Goal: Information Seeking & Learning: Find specific fact

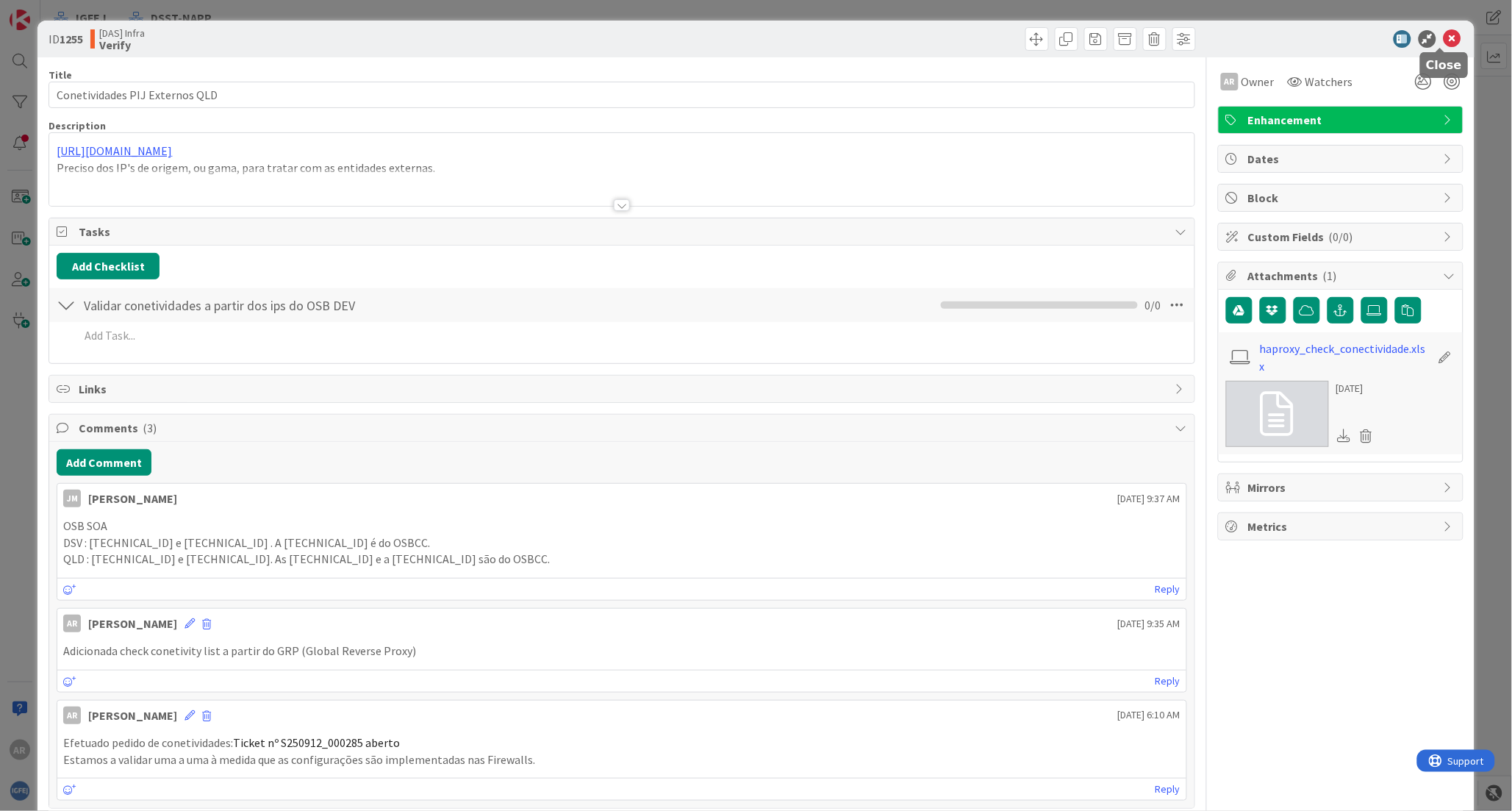
click at [1443, 34] on icon at bounding box center [1452, 39] width 18 height 18
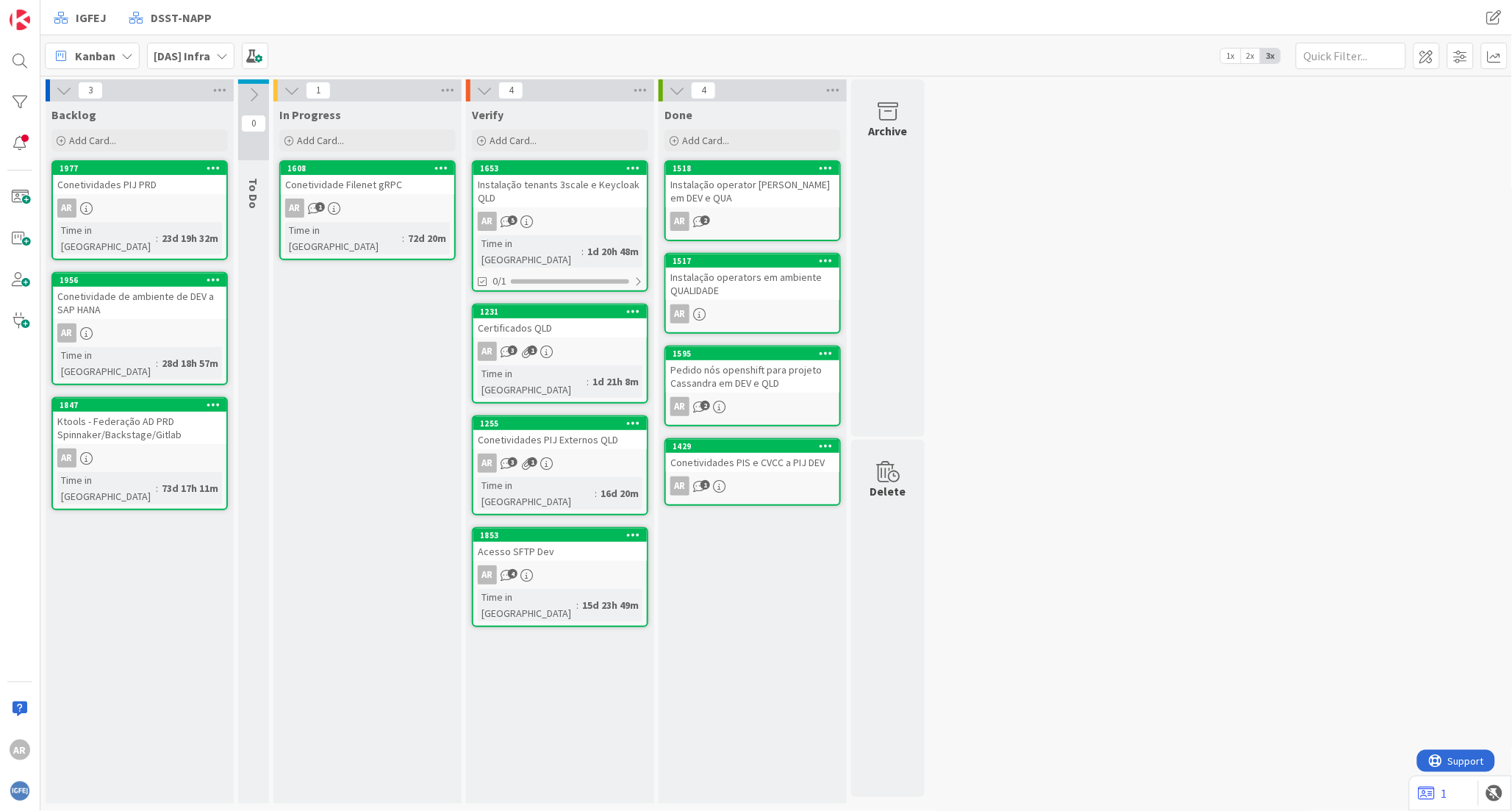
click at [579, 430] on div "Conetividades PIJ Externos QLD" at bounding box center [560, 439] width 173 height 19
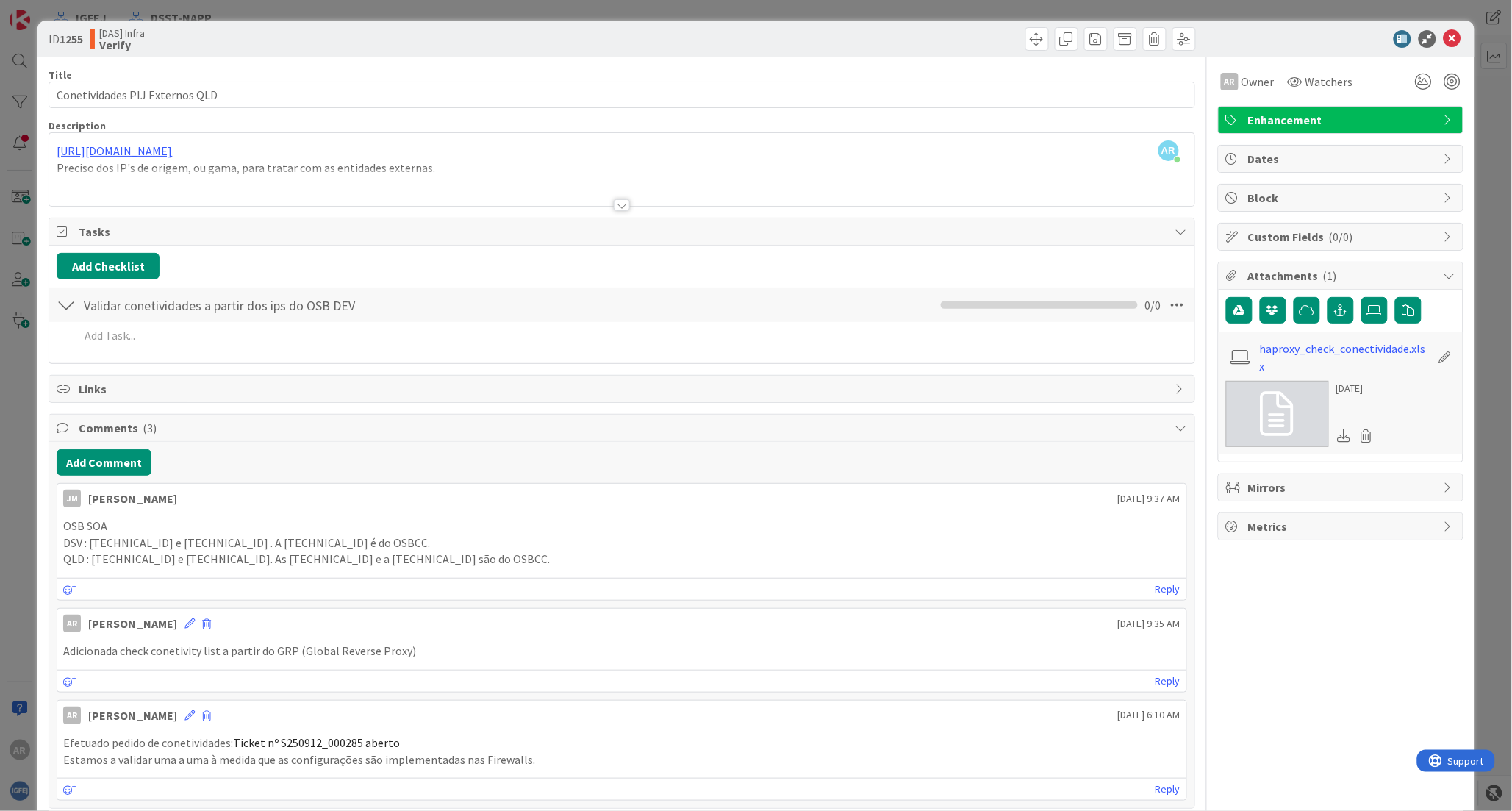
click at [272, 173] on div at bounding box center [621, 188] width 1144 height 38
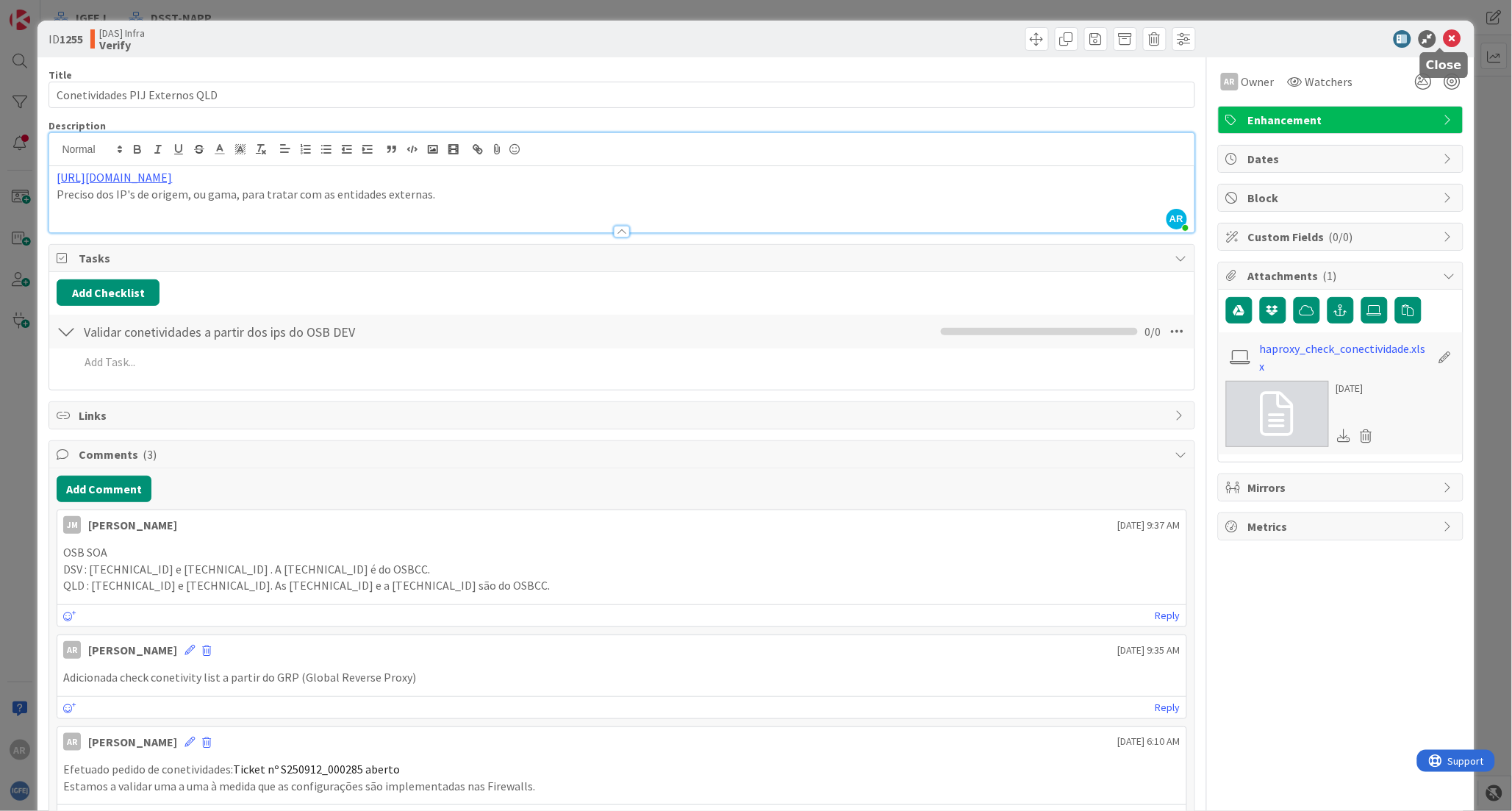
click at [1443, 34] on icon at bounding box center [1452, 39] width 18 height 18
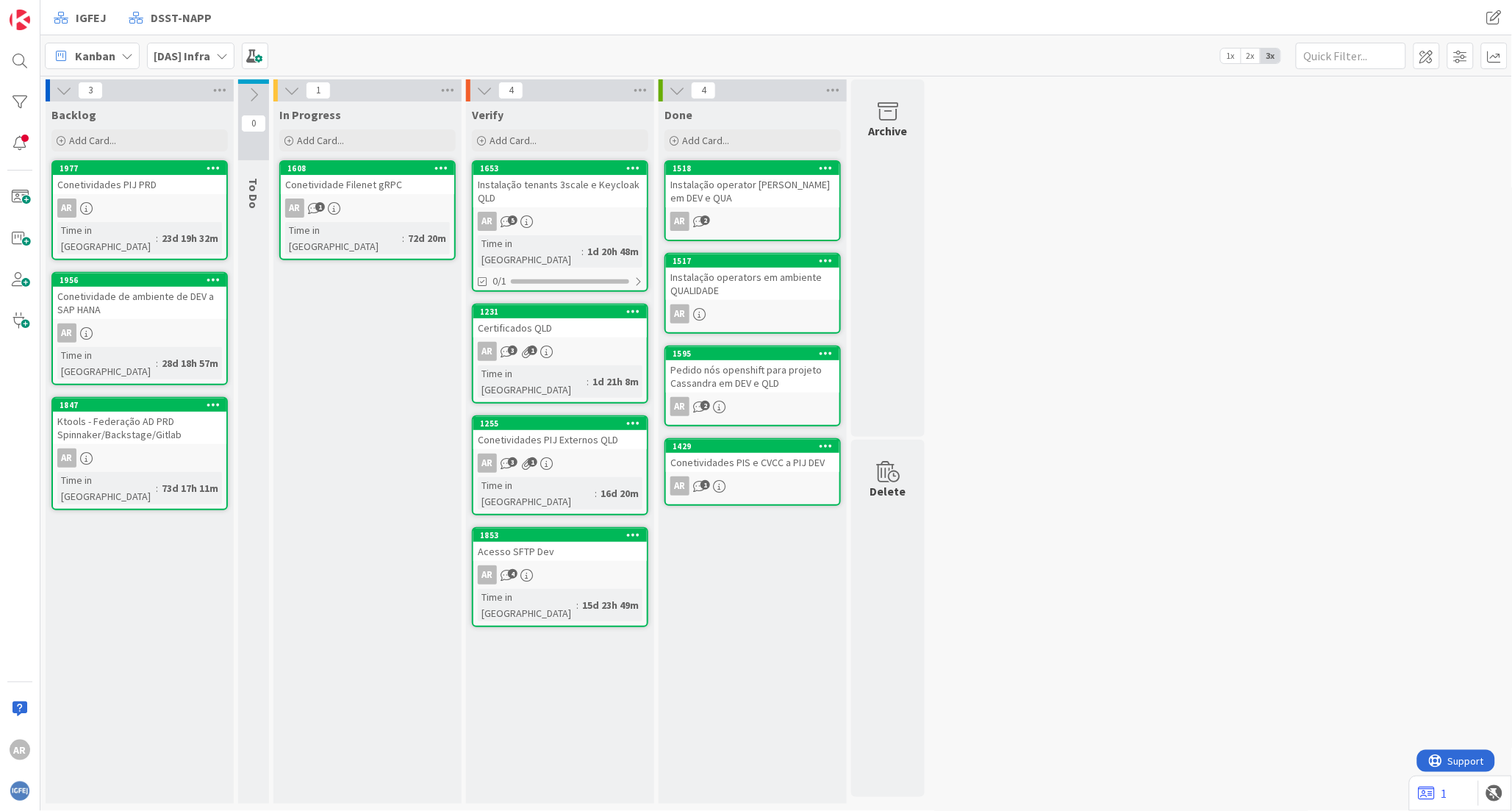
click at [599, 430] on div "Conetividades PIJ Externos QLD" at bounding box center [560, 439] width 173 height 19
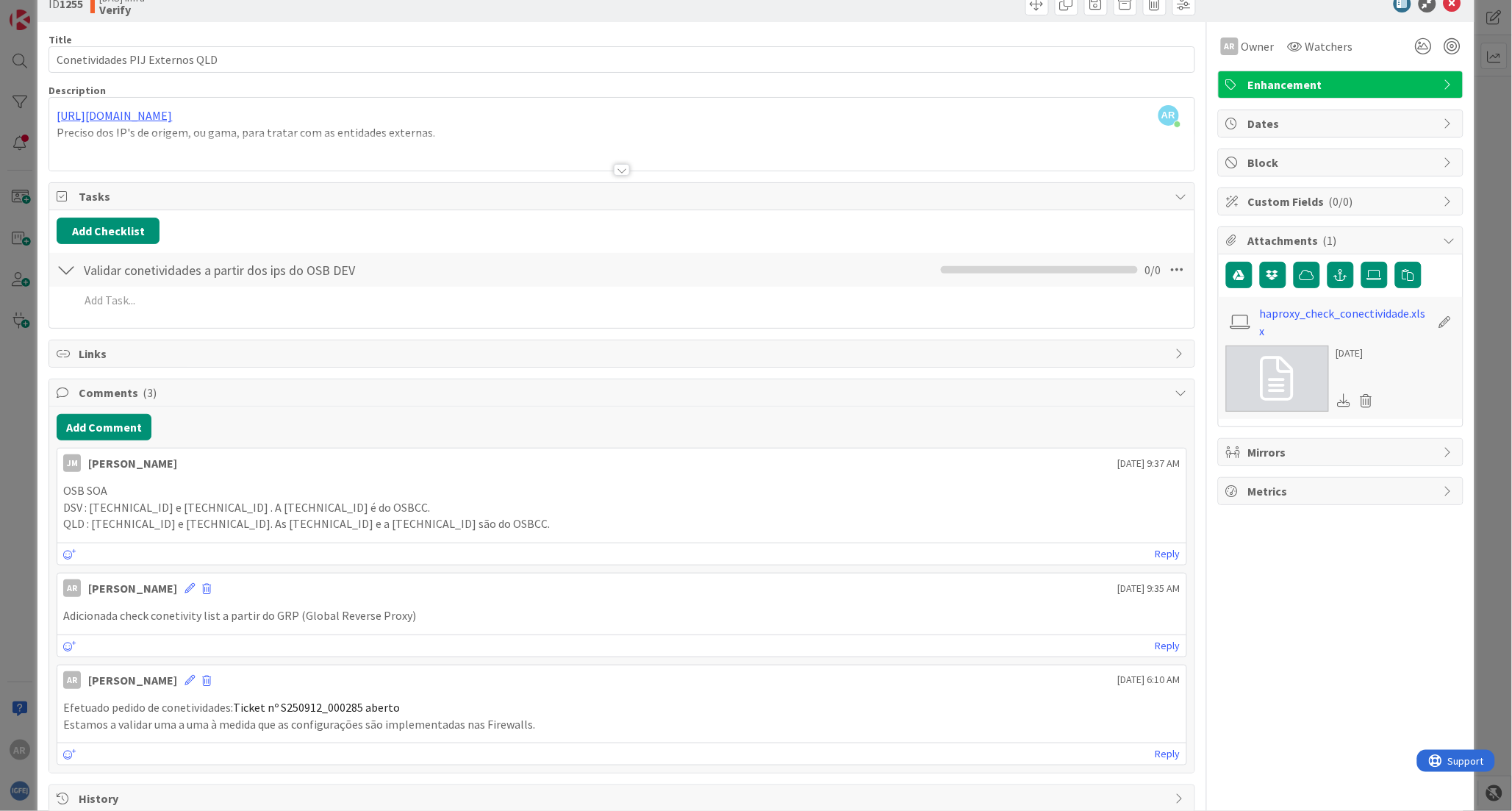
scroll to position [69, 0]
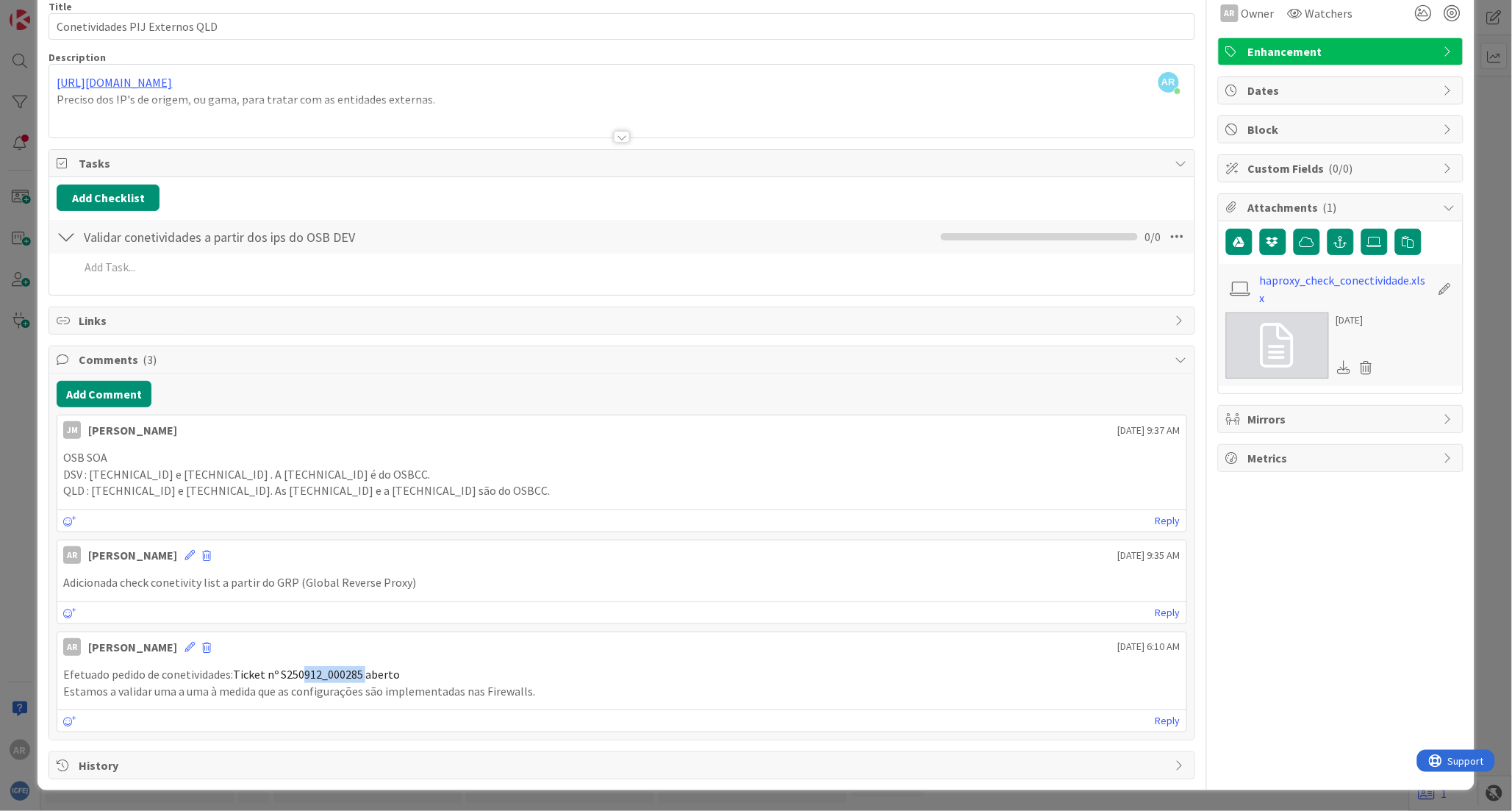
drag, startPoint x: 364, startPoint y: 677, endPoint x: 302, endPoint y: 675, distance: 62.0
click at [302, 675] on span "Ticket nº S250912_000285 aberto" at bounding box center [316, 674] width 167 height 14
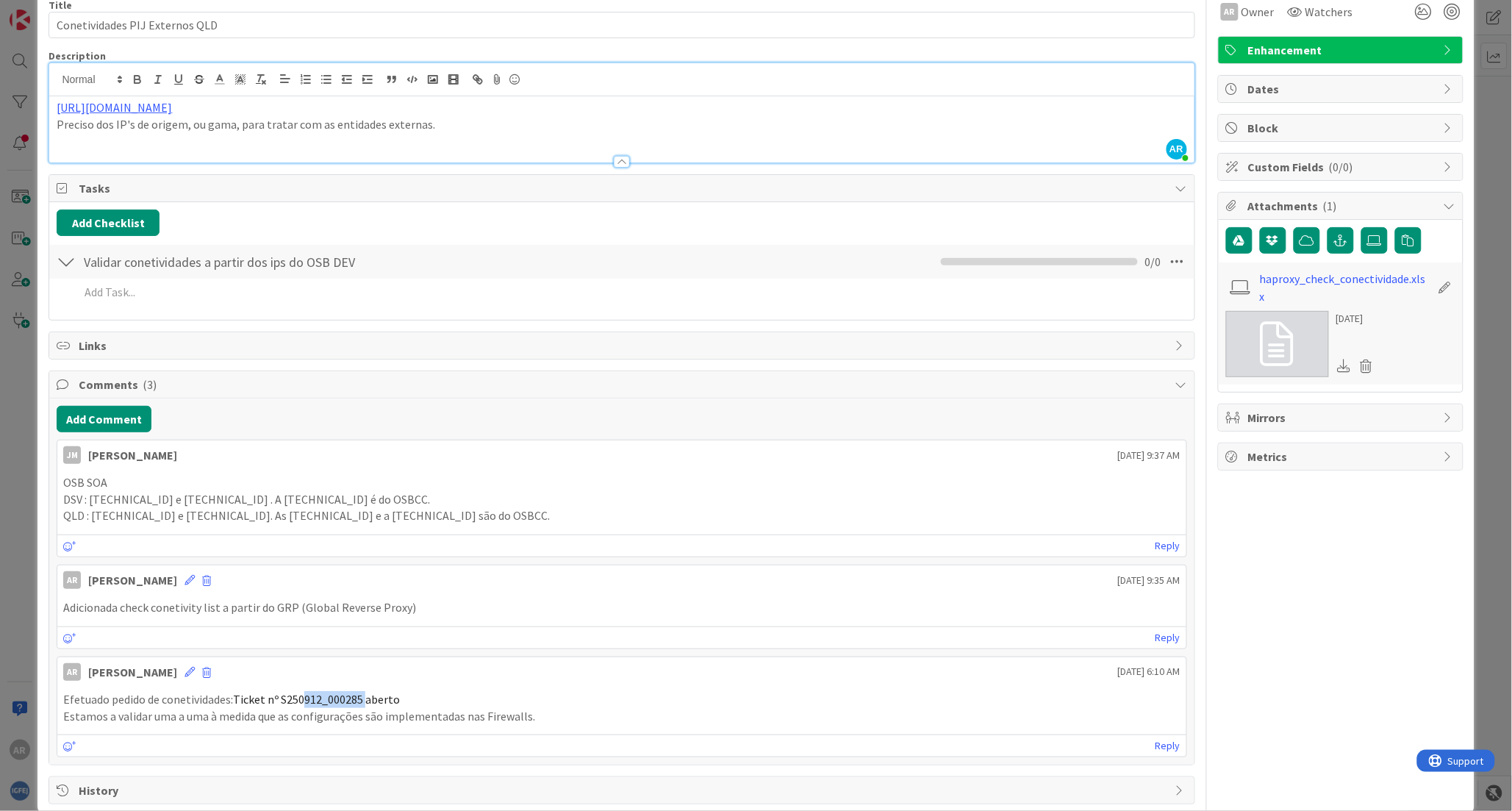
drag, startPoint x: 240, startPoint y: 86, endPoint x: 23, endPoint y: 92, distance: 217.1
click at [23, 92] on div "ID 1255 [DAS] Infra Verify Title 30 / 128 Conetividades PIJ Externos QLD Descri…" at bounding box center [756, 405] width 1512 height 811
copy link "[URL][DOMAIN_NAME]"
click at [261, 103] on p "[URL][DOMAIN_NAME]" at bounding box center [621, 107] width 1130 height 17
click at [259, 106] on p "[URL][DOMAIN_NAME]" at bounding box center [621, 107] width 1130 height 17
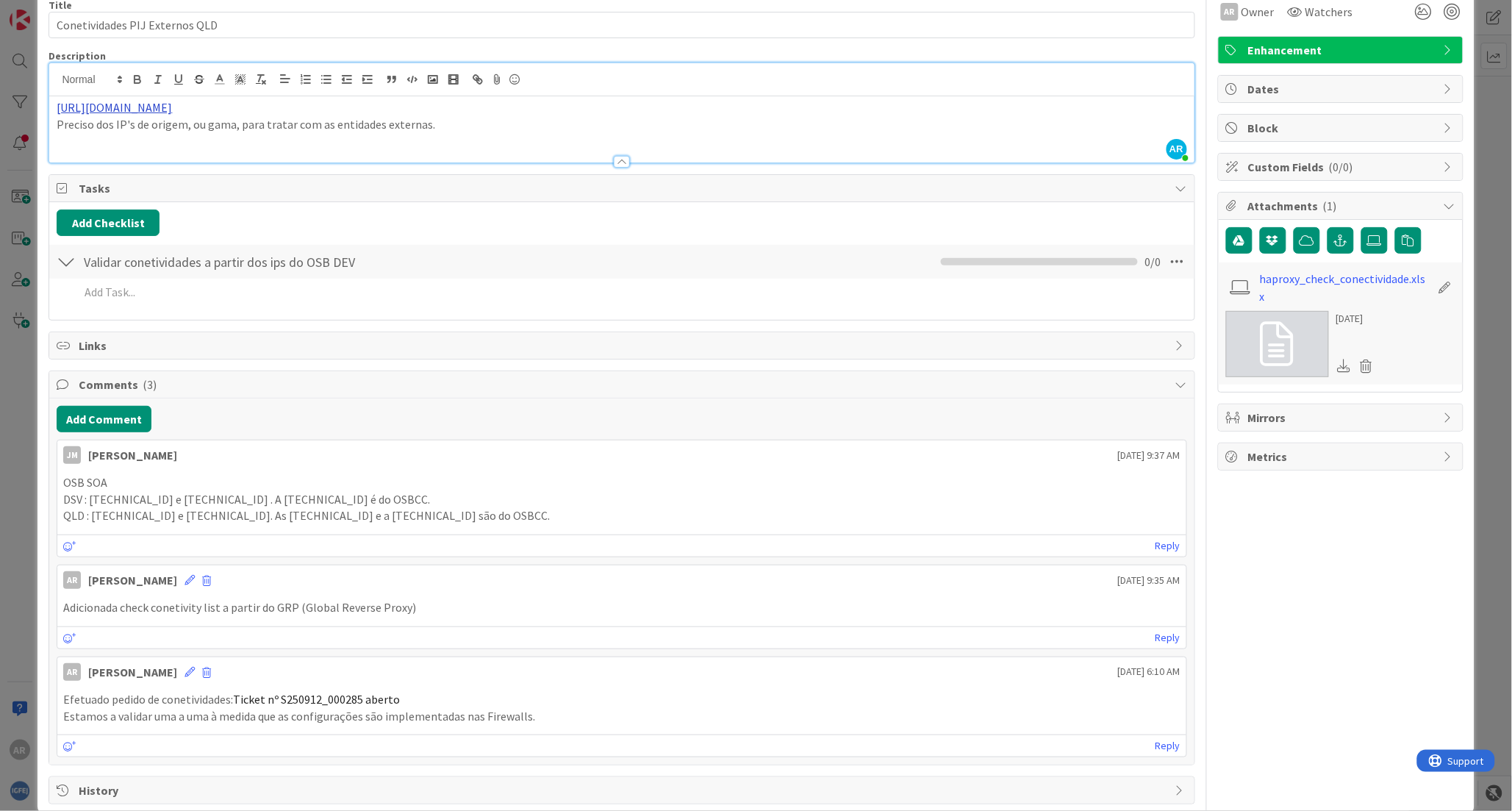
drag, startPoint x: 259, startPoint y: 106, endPoint x: 57, endPoint y: 113, distance: 202.1
click at [57, 113] on p "[URL][DOMAIN_NAME]" at bounding box center [621, 107] width 1130 height 17
copy link "[URL][DOMAIN_NAME]"
drag, startPoint x: 235, startPoint y: 696, endPoint x: 361, endPoint y: 697, distance: 126.0
click at [361, 697] on p "Efetuado pedido de conetividades: Ticket nº S250912_000285 aberto" at bounding box center [621, 699] width 1116 height 17
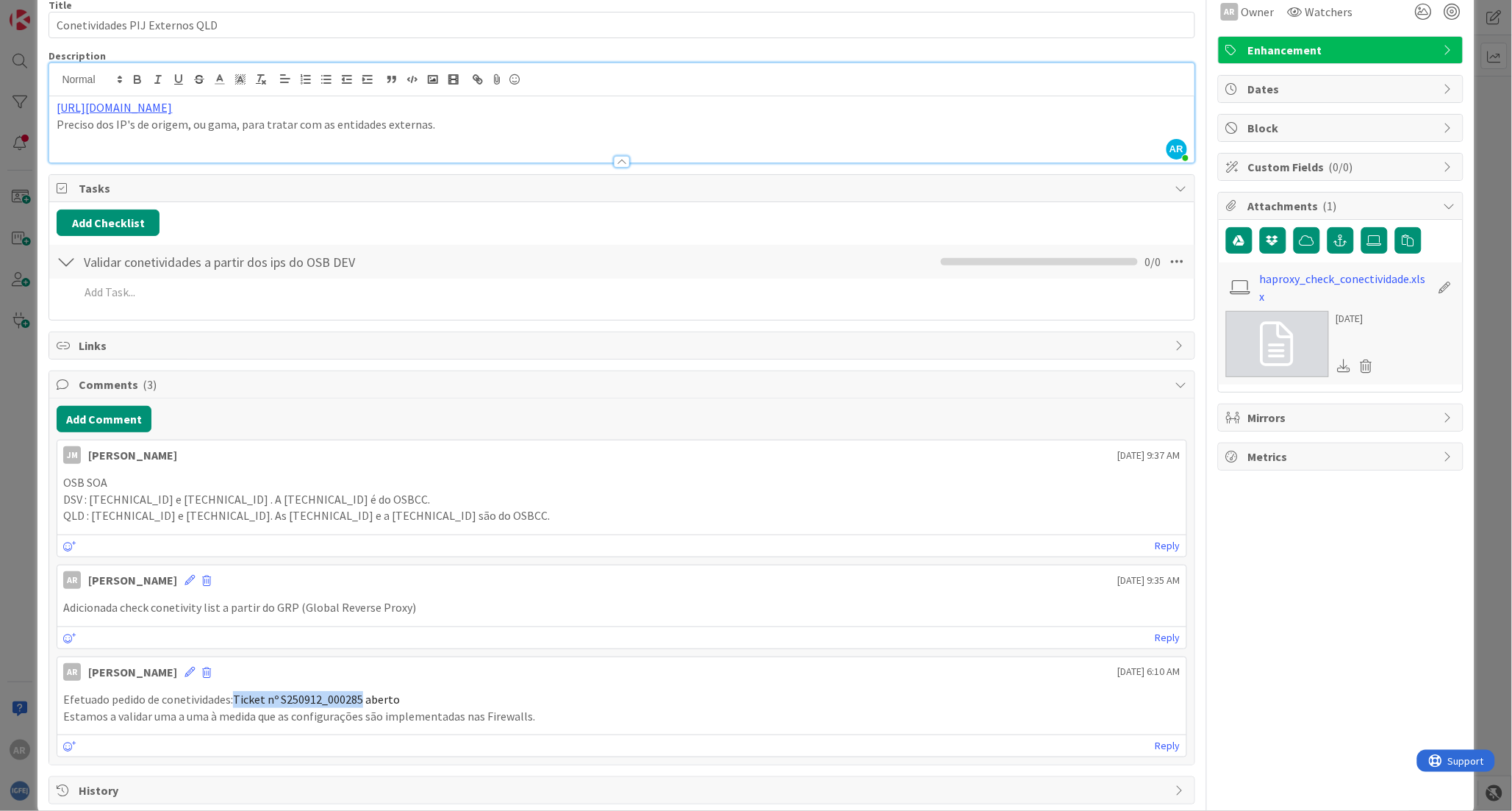
copy p "Ticket nº S250912_000285"
